Goal: Transaction & Acquisition: Obtain resource

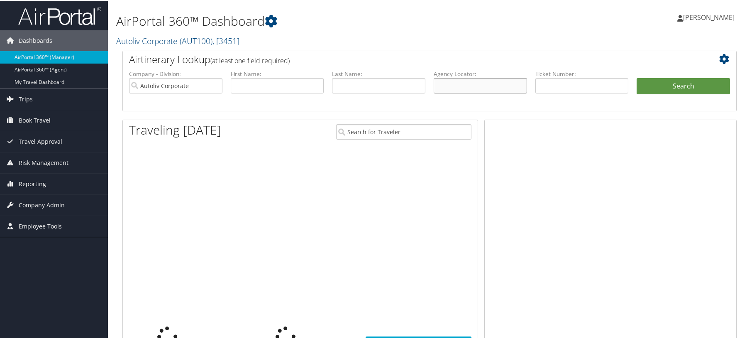
click at [474, 93] on input "text" at bounding box center [480, 84] width 93 height 15
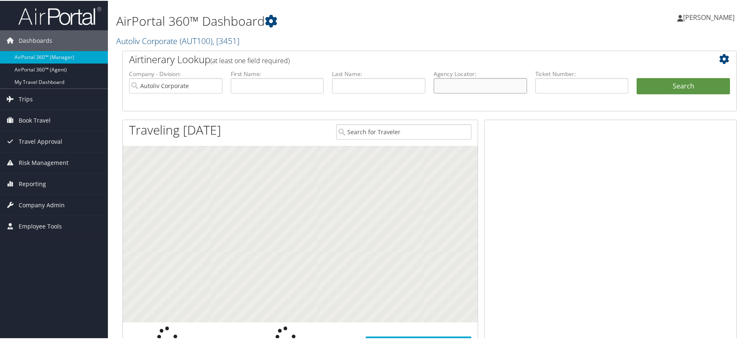
paste input "DGLNML"
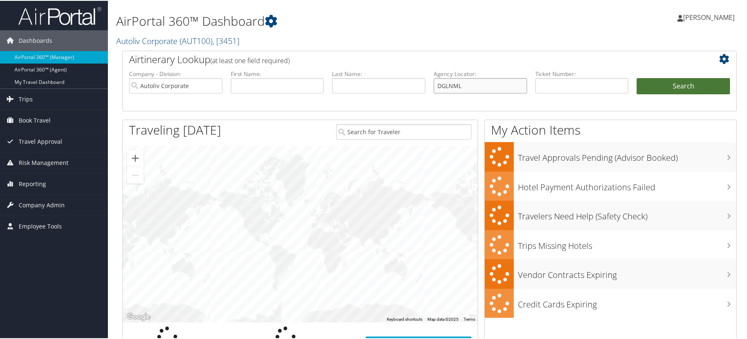
type input "DGLNML"
click at [687, 94] on button "Search" at bounding box center [683, 85] width 93 height 17
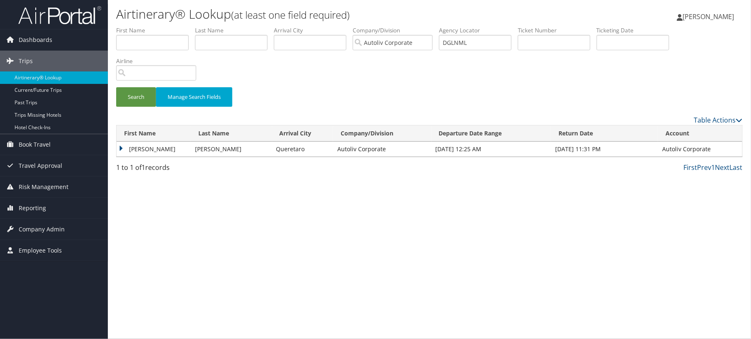
click at [156, 156] on td "[PERSON_NAME]" at bounding box center [154, 149] width 74 height 15
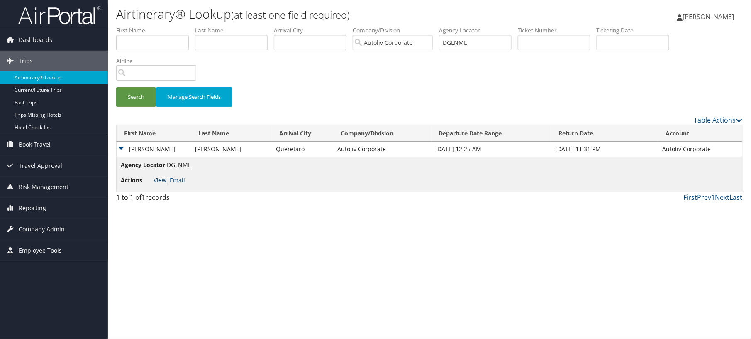
click at [161, 184] on link "View" at bounding box center [160, 180] width 13 height 8
click at [185, 184] on link "Email" at bounding box center [177, 180] width 15 height 8
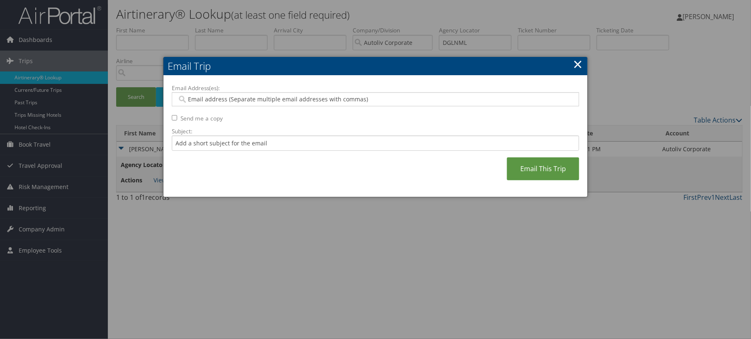
click at [217, 103] on input "Email Address(es):" at bounding box center [371, 99] width 389 height 8
type input "[PERSON_NAME]"
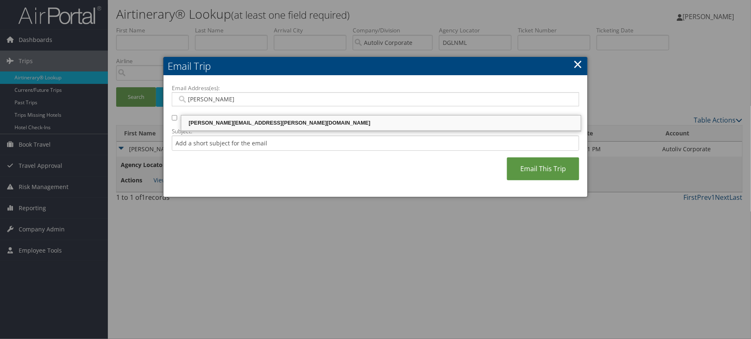
click at [222, 121] on div "[PERSON_NAME][EMAIL_ADDRESS][PERSON_NAME][DOMAIN_NAME]" at bounding box center [381, 123] width 397 height 8
type input "[PERSON_NAME][EMAIL_ADDRESS][PERSON_NAME][DOMAIN_NAME]"
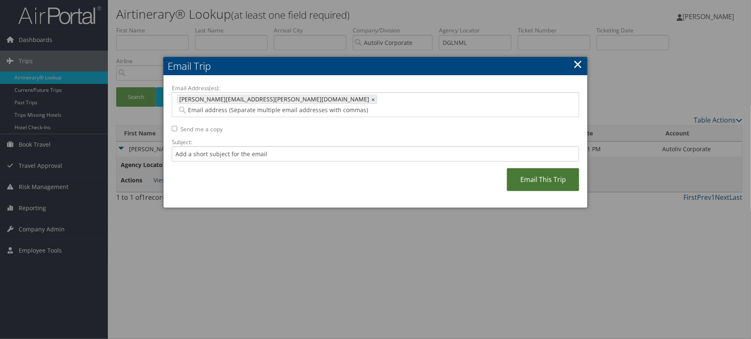
click at [510, 191] on link "Email This Trip" at bounding box center [543, 179] width 72 height 23
